Goal: Navigation & Orientation: Find specific page/section

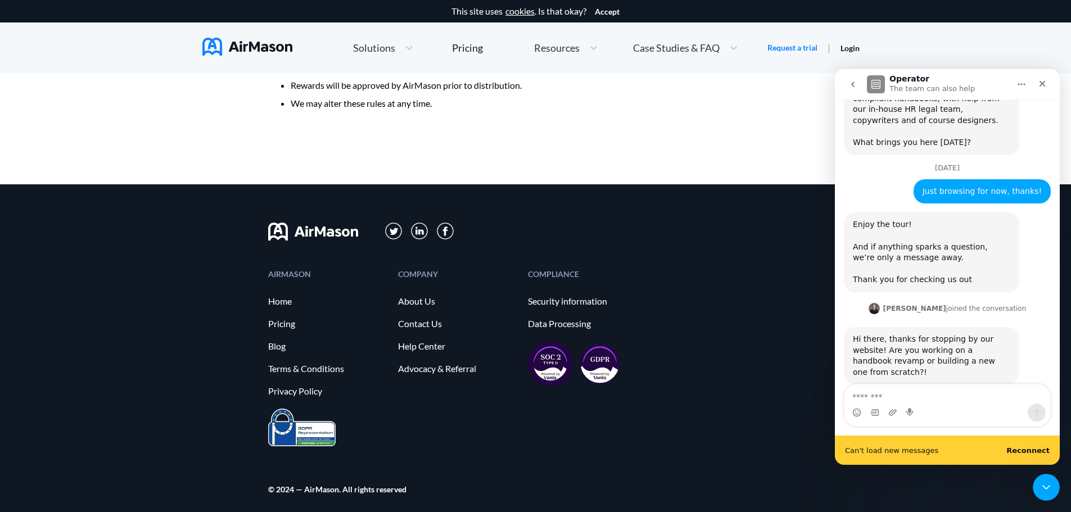
scroll to position [105, 0]
click at [1044, 80] on icon "Close" at bounding box center [1042, 83] width 9 height 9
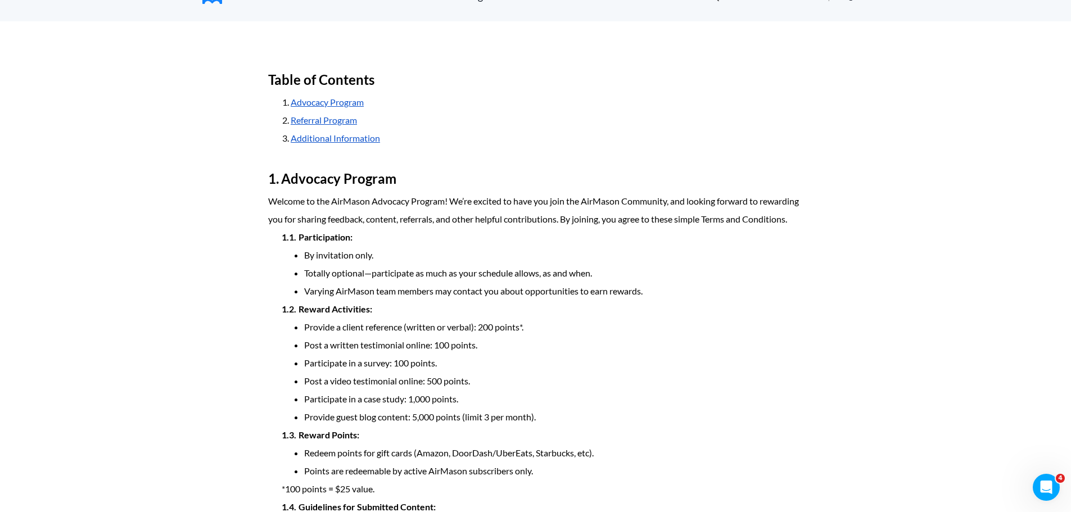
scroll to position [0, 0]
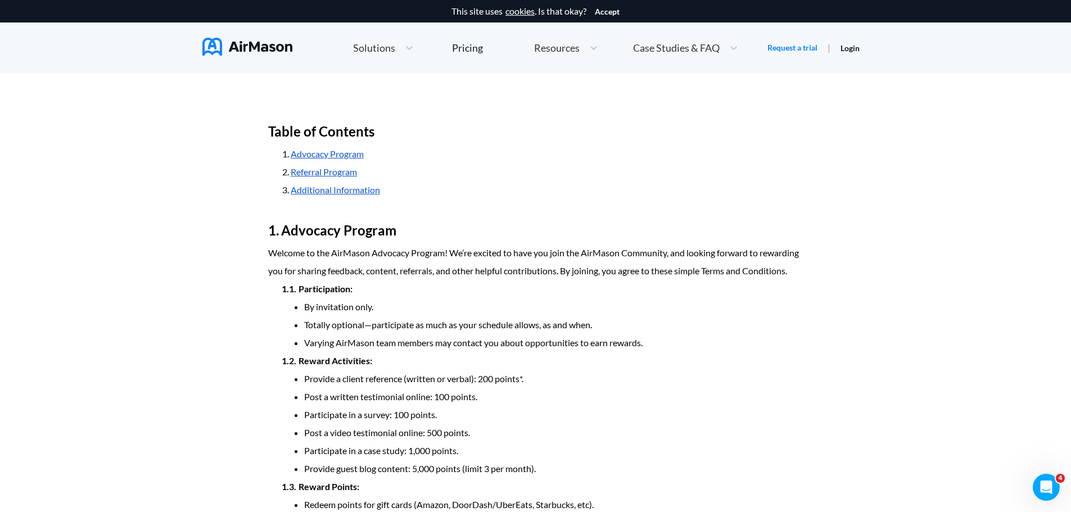
click at [710, 46] on span "Case Studies & FAQ" at bounding box center [676, 48] width 87 height 10
click at [685, 89] on span "MT+Co." at bounding box center [690, 91] width 36 height 12
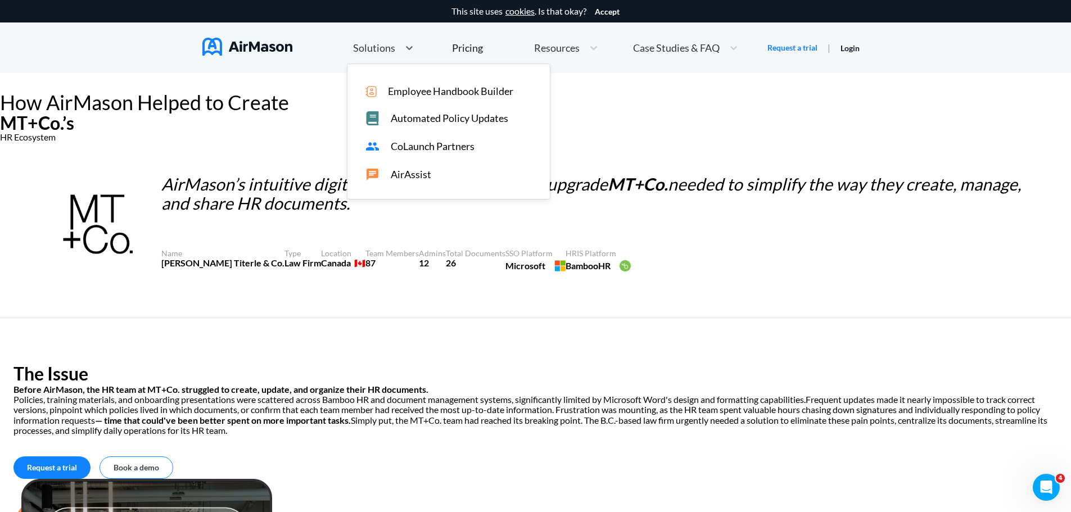
click at [366, 47] on span "Solutions" at bounding box center [374, 48] width 42 height 10
click at [406, 46] on icon at bounding box center [409, 47] width 11 height 11
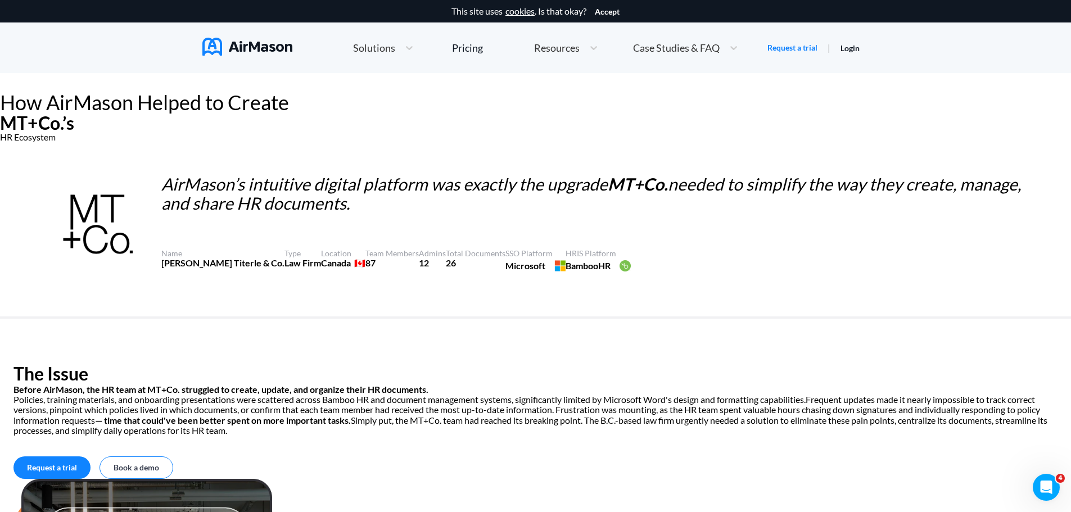
click at [228, 46] on img at bounding box center [247, 47] width 90 height 18
